Goal: Find contact information: Find contact information

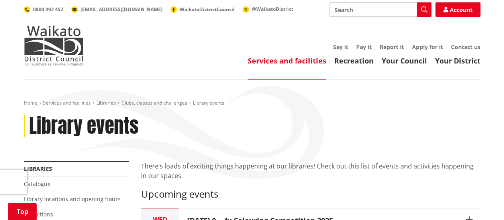
scroll to position [661, 0]
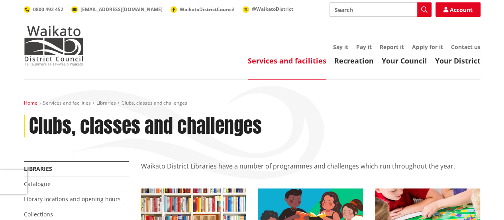
click at [31, 102] on link "Home" at bounding box center [31, 102] width 14 height 7
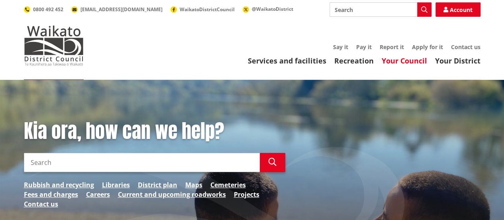
click at [422, 59] on link "Your Council" at bounding box center [404, 61] width 45 height 10
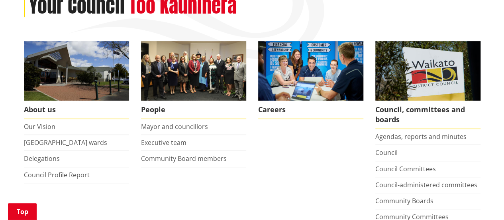
scroll to position [120, 0]
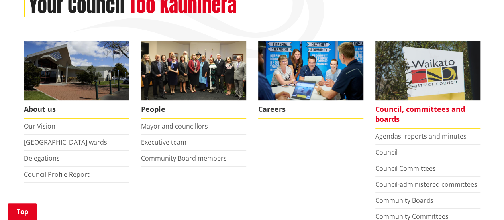
click at [416, 110] on span "Council, committees and boards" at bounding box center [428, 114] width 105 height 28
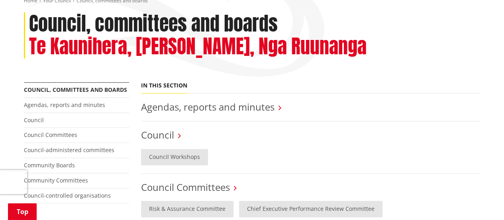
scroll to position [128, 0]
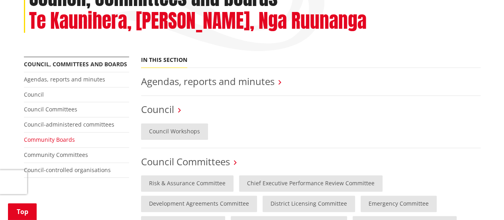
click at [58, 138] on link "Community Boards" at bounding box center [49, 140] width 51 height 8
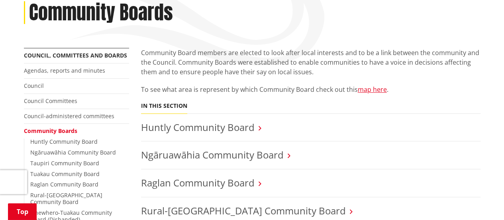
scroll to position [120, 0]
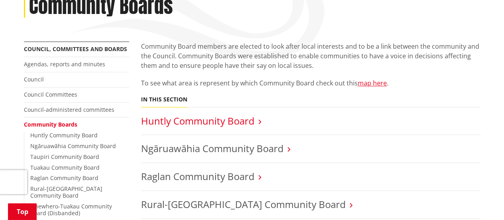
click at [235, 122] on link "Huntly Community Board" at bounding box center [198, 120] width 114 height 13
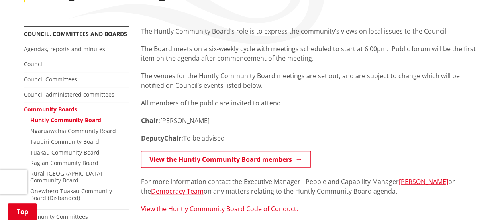
scroll to position [179, 0]
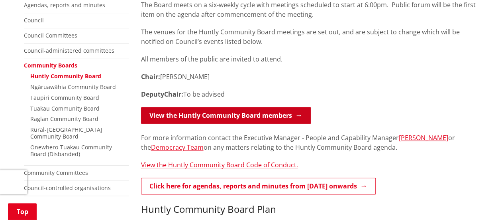
click at [235, 112] on link "View the Huntly Community Board members" at bounding box center [226, 115] width 170 height 17
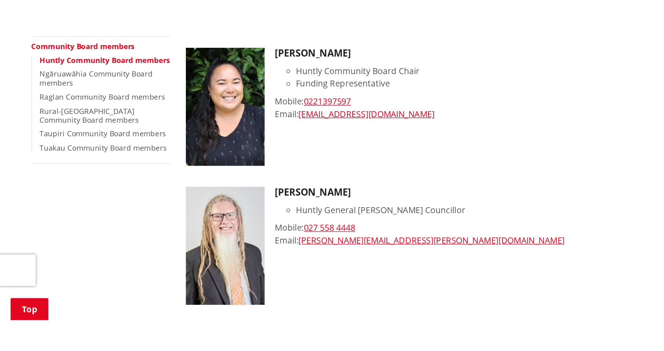
scroll to position [203, 0]
